Goal: Use online tool/utility: Utilize a website feature to perform a specific function

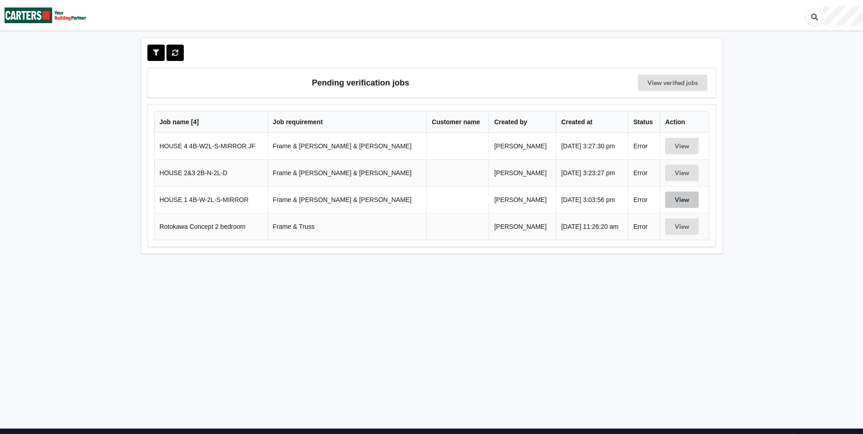
click at [670, 198] on button "View" at bounding box center [682, 200] width 34 height 16
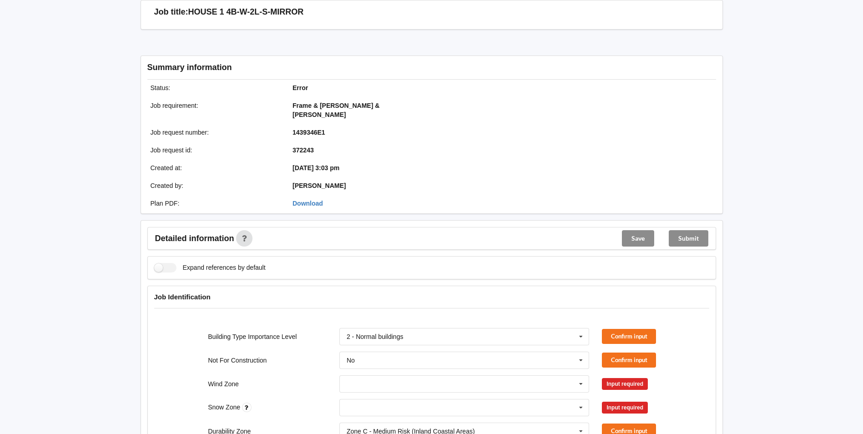
scroll to position [91, 0]
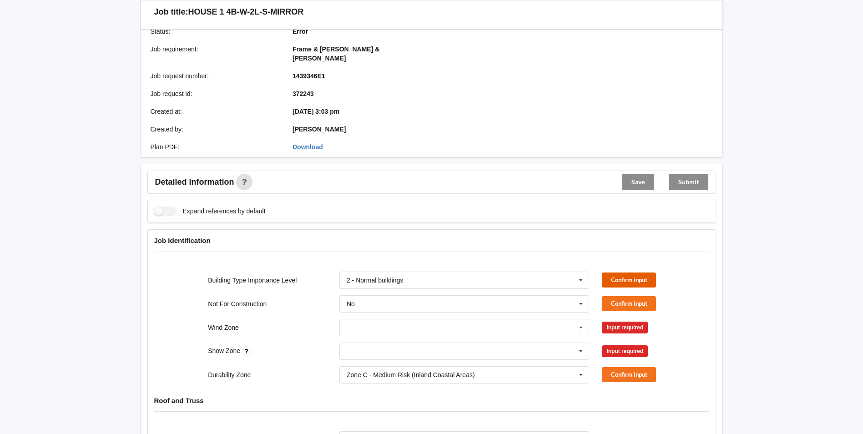
click at [632, 273] on button "Confirm input" at bounding box center [629, 280] width 54 height 15
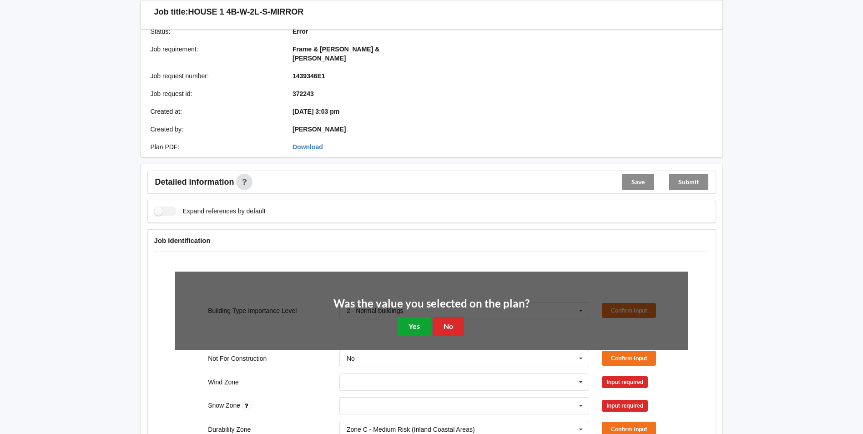
click at [411, 317] on button "Yes" at bounding box center [414, 326] width 33 height 19
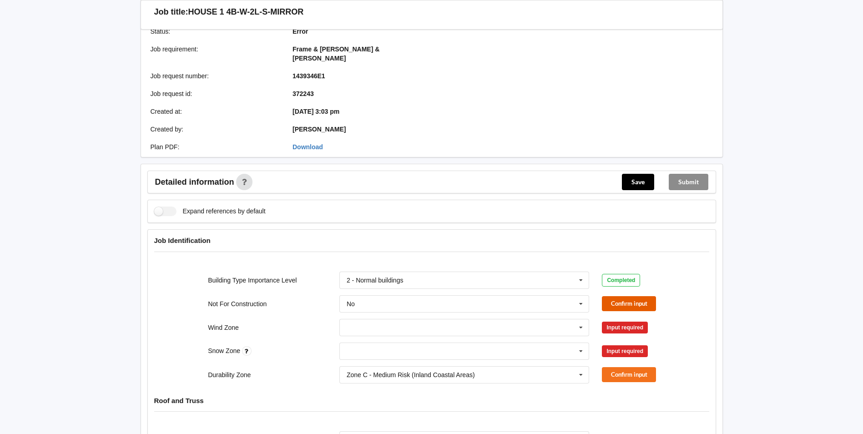
click at [619, 296] on button "Confirm input" at bounding box center [629, 303] width 54 height 15
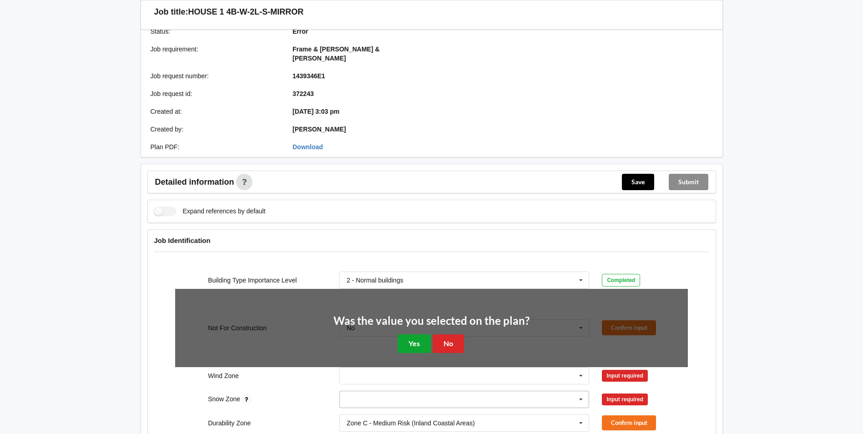
click at [418, 334] on button "Yes" at bounding box center [414, 343] width 33 height 19
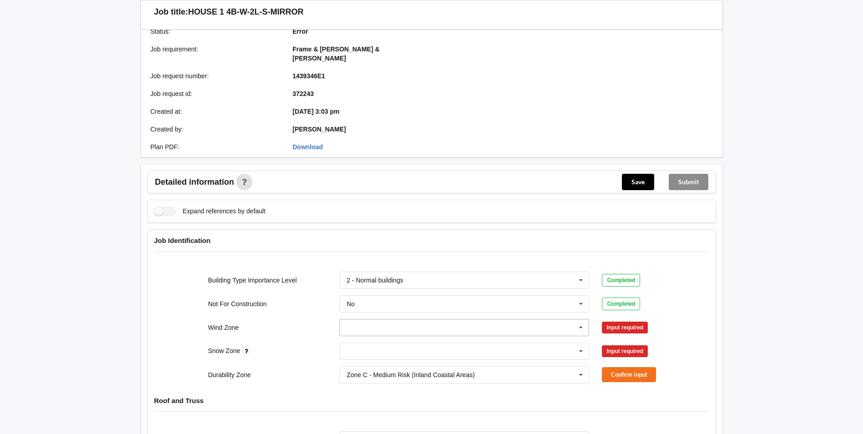
click at [580, 321] on icon at bounding box center [581, 327] width 14 height 17
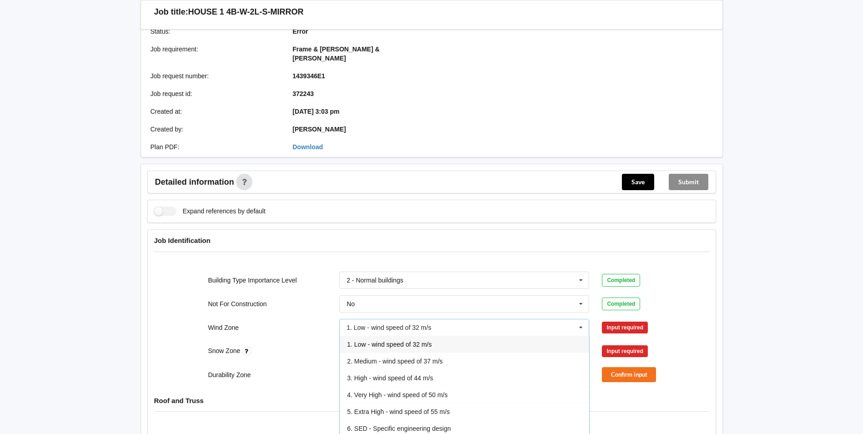
click at [670, 274] on div "Completed" at bounding box center [645, 280] width 86 height 13
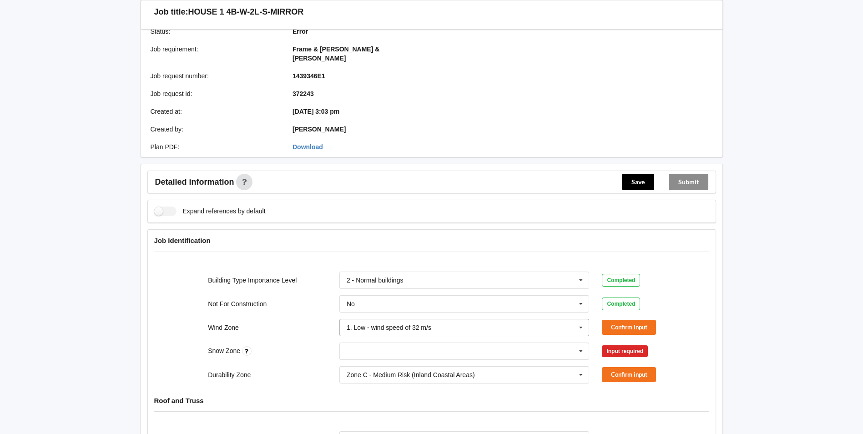
click at [476, 336] on div "N0 N1 N2 N3 N4 N5 None" at bounding box center [464, 351] width 263 height 30
click at [472, 325] on input "text" at bounding box center [464, 327] width 249 height 16
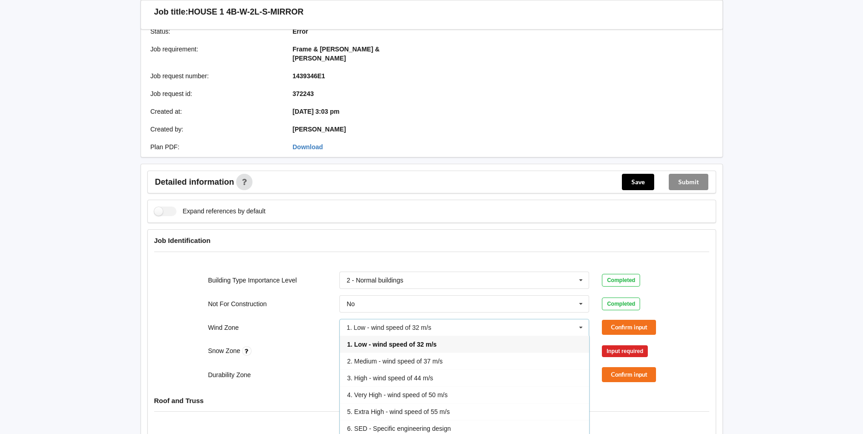
click at [387, 375] on span "3. High - wind speed of 44 m/s" at bounding box center [390, 378] width 86 height 7
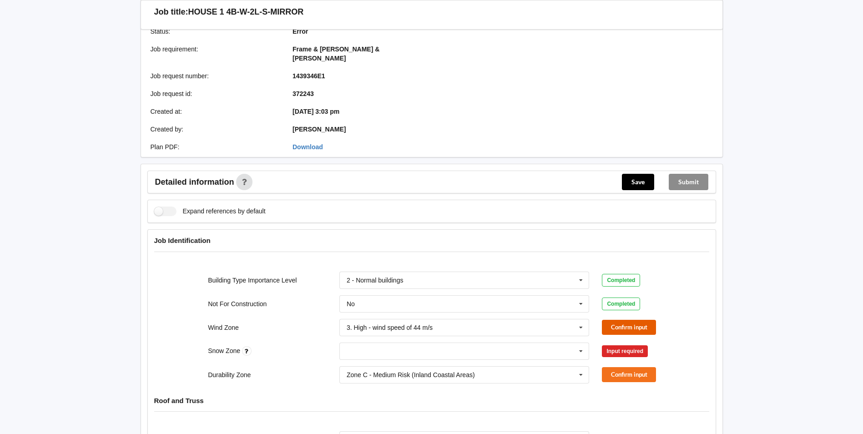
click at [620, 320] on button "Confirm input" at bounding box center [629, 327] width 54 height 15
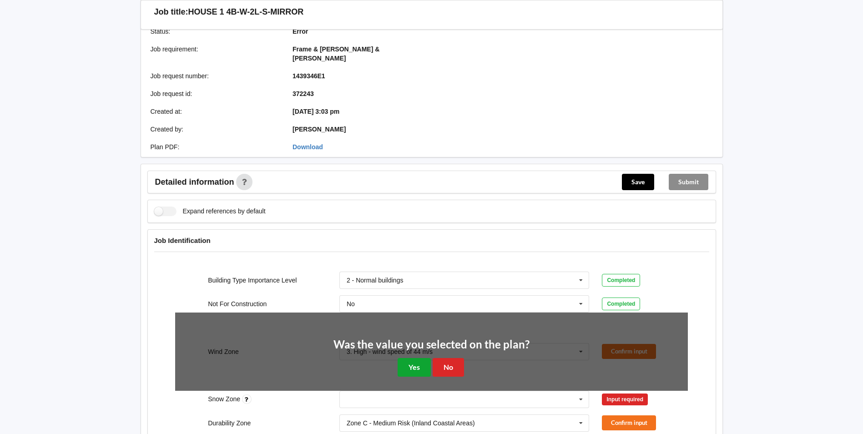
click at [420, 359] on button "Yes" at bounding box center [414, 367] width 33 height 19
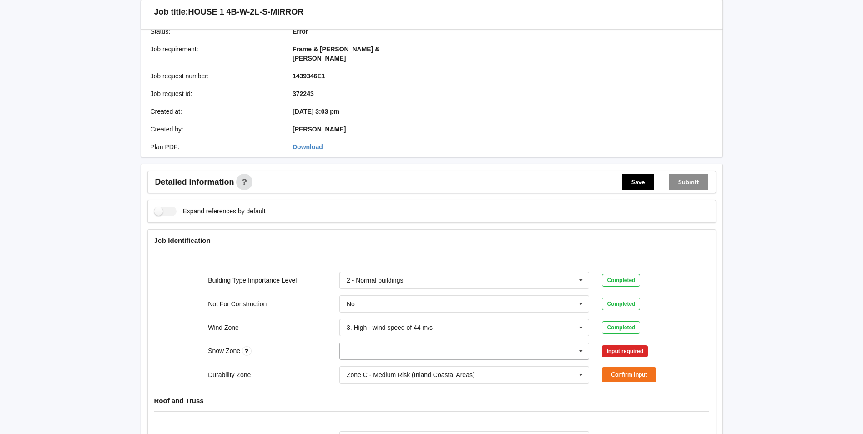
click at [581, 343] on icon at bounding box center [581, 351] width 14 height 17
click at [356, 241] on div "N0" at bounding box center [464, 249] width 249 height 17
click at [628, 344] on button "Confirm input" at bounding box center [629, 351] width 54 height 15
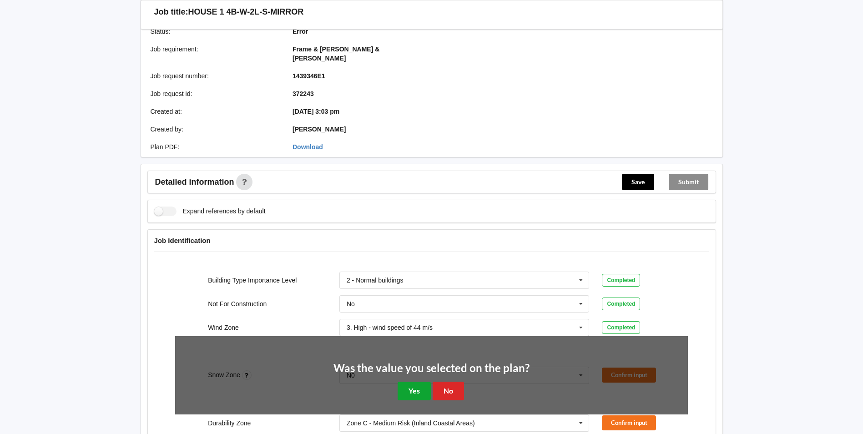
click at [410, 382] on button "Yes" at bounding box center [414, 391] width 33 height 19
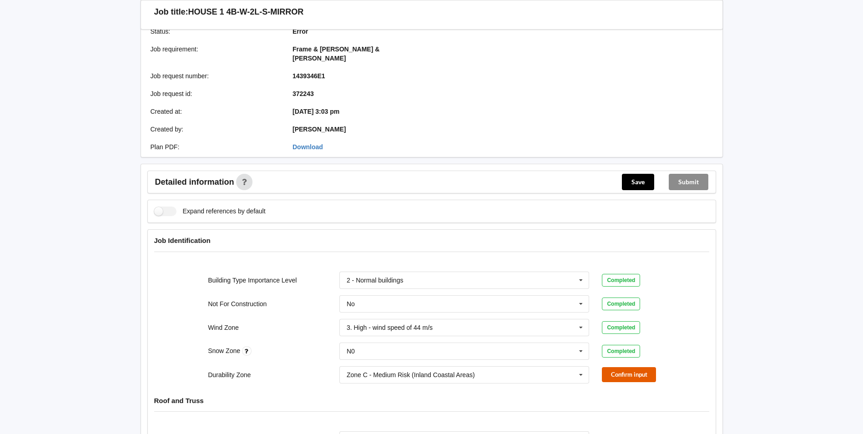
click at [632, 369] on button "Confirm input" at bounding box center [629, 374] width 54 height 15
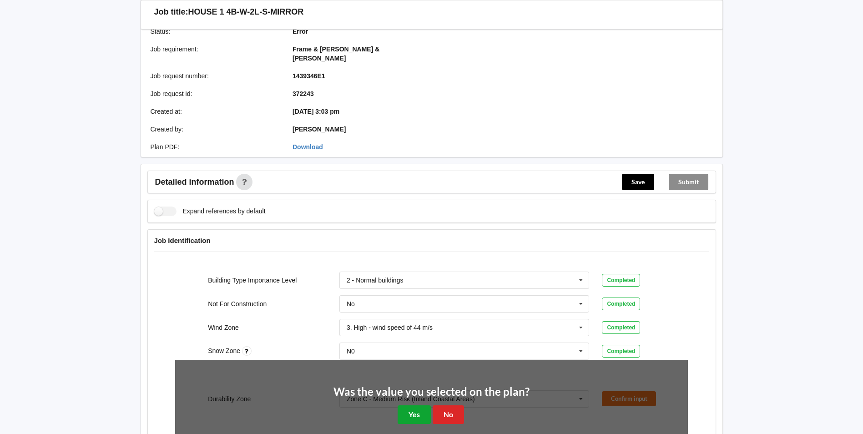
click at [415, 408] on button "Yes" at bounding box center [414, 414] width 33 height 19
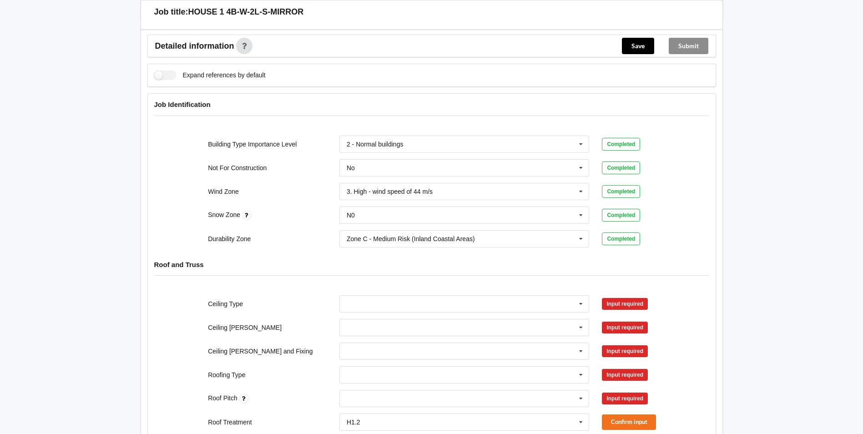
scroll to position [228, 0]
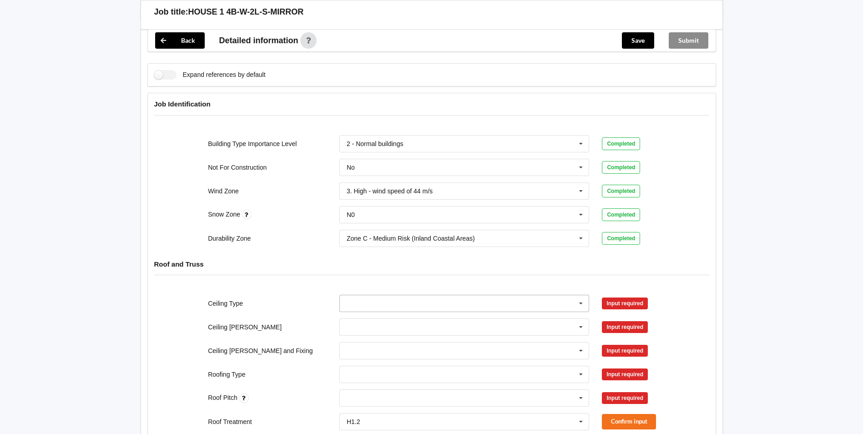
click at [396, 295] on input "text" at bounding box center [464, 303] width 249 height 16
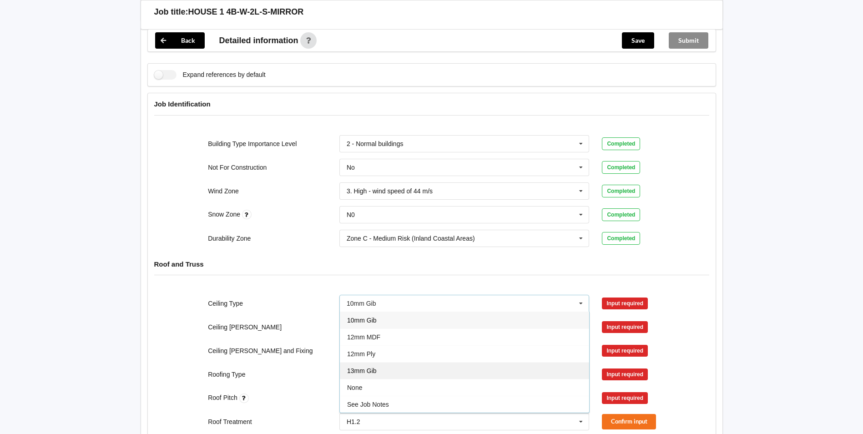
click at [360, 367] on span "13mm Gib" at bounding box center [362, 370] width 30 height 7
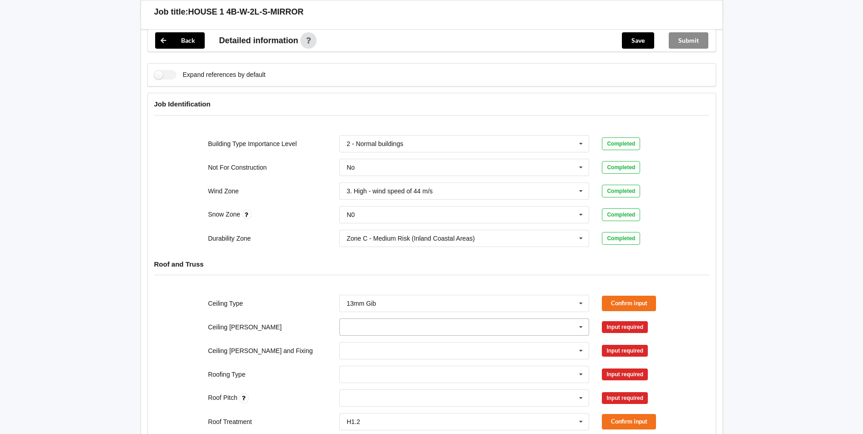
click at [373, 319] on input "text" at bounding box center [464, 327] width 249 height 16
click at [365, 374] on span "600mm" at bounding box center [357, 377] width 21 height 7
click at [370, 343] on input "text" at bounding box center [464, 351] width 249 height 16
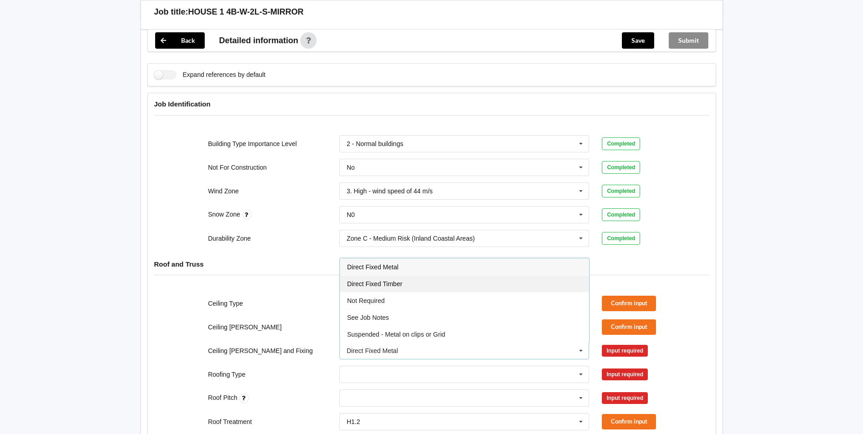
click at [380, 280] on span "Direct Fixed Timber" at bounding box center [374, 283] width 55 height 7
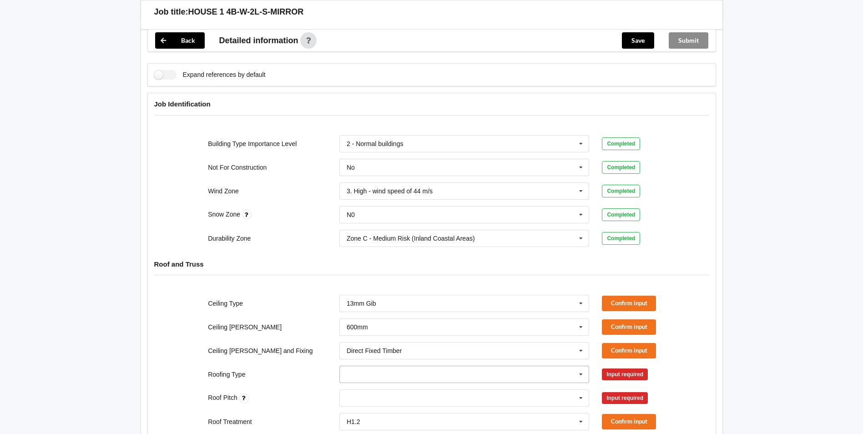
click at [581, 366] on icon at bounding box center [581, 374] width 14 height 17
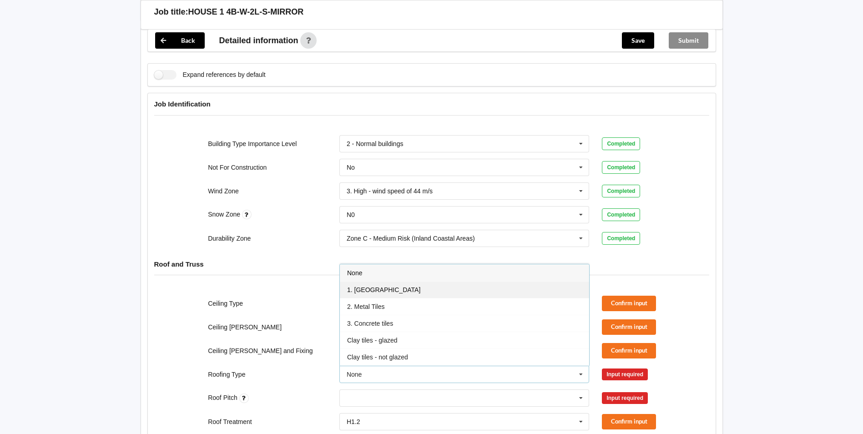
click at [375, 285] on div "1. [GEOGRAPHIC_DATA]" at bounding box center [464, 289] width 249 height 17
